Goal: Task Accomplishment & Management: Manage account settings

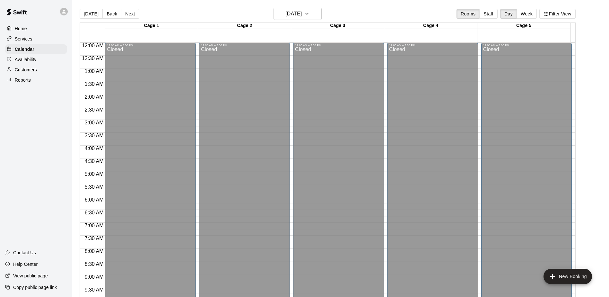
scroll to position [324, 0]
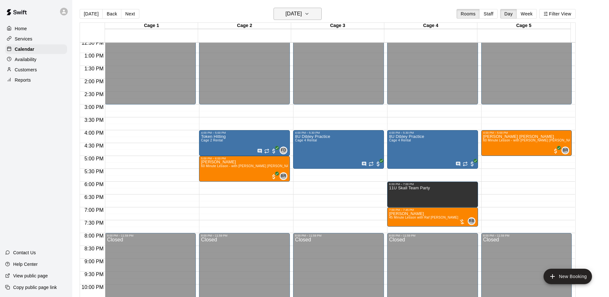
click at [309, 13] on icon "button" at bounding box center [306, 14] width 5 height 8
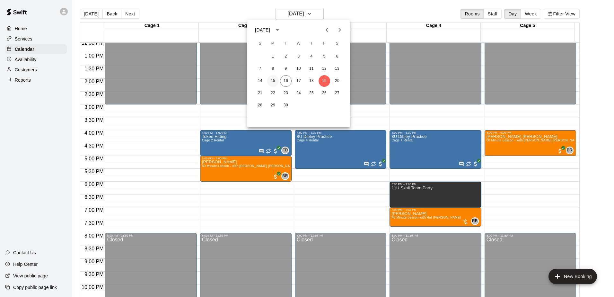
click at [275, 82] on button "15" at bounding box center [273, 81] width 12 height 12
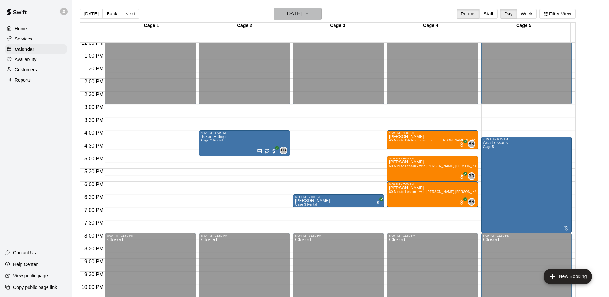
click at [298, 14] on h6 "[DATE]" at bounding box center [293, 13] width 16 height 9
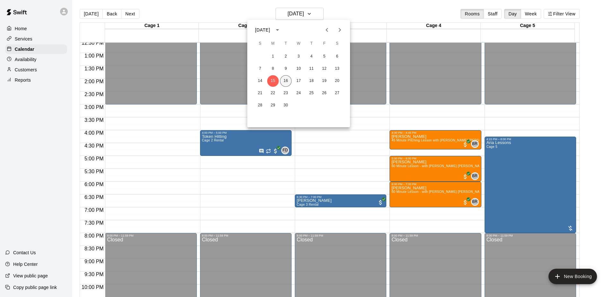
click at [288, 80] on button "16" at bounding box center [286, 81] width 12 height 12
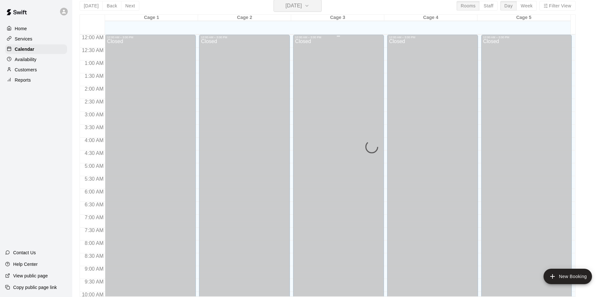
scroll to position [10, 0]
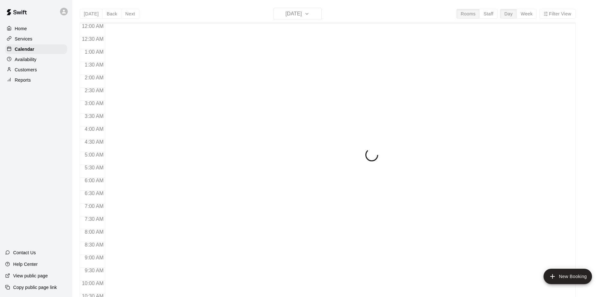
scroll to position [336, 0]
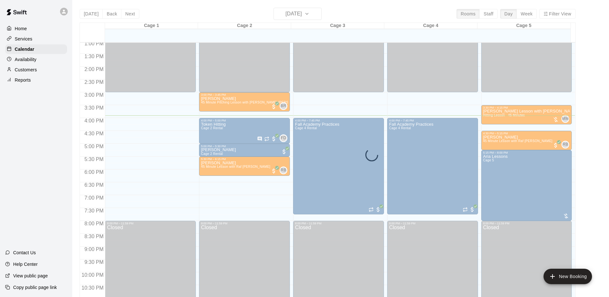
click at [308, 15] on div "Today Back Next Tuesday Sep 16 Rooms Staff Day Week Filter View Cage 1 16 Tue C…" at bounding box center [328, 156] width 496 height 297
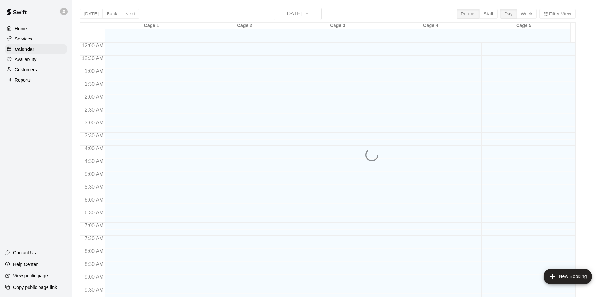
scroll to position [336, 0]
click at [305, 15] on div "Today Back Next Tuesday Sep 16 Rooms Staff Day Week Filter View Cage 1 16 Tue C…" at bounding box center [328, 156] width 496 height 297
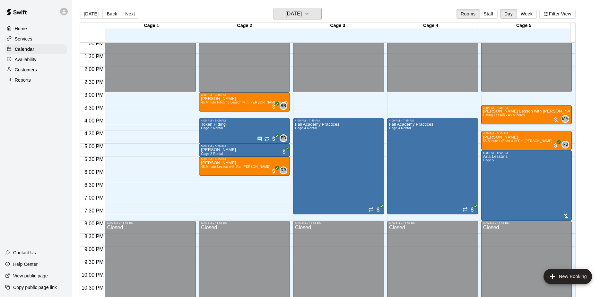
click at [302, 15] on h6 "[DATE]" at bounding box center [293, 13] width 16 height 9
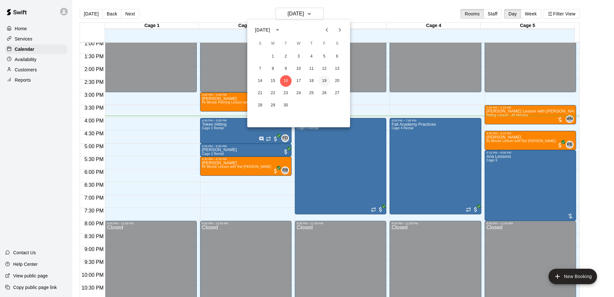
click at [326, 81] on button "19" at bounding box center [324, 81] width 12 height 12
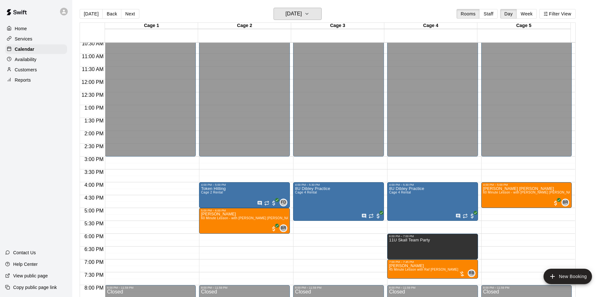
scroll to position [304, 0]
